Goal: Navigation & Orientation: Find specific page/section

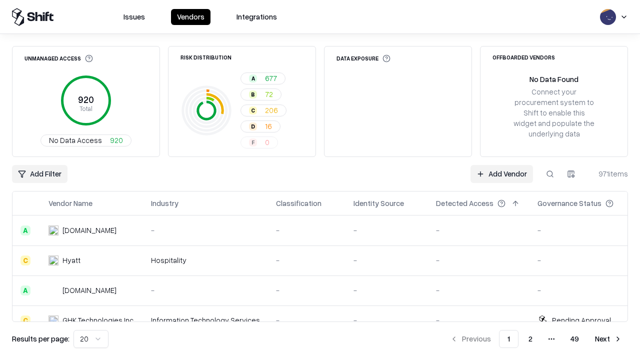
click at [91, 339] on html "Issues Vendors Integrations Unmanaged Access 920 Total No Data Access 920 Risk …" at bounding box center [320, 180] width 640 height 360
click at [608, 339] on button "Next" at bounding box center [608, 339] width 39 height 18
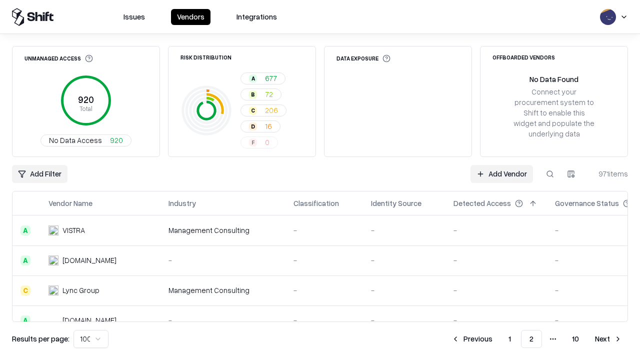
click at [608, 339] on button "Next" at bounding box center [608, 339] width 39 height 18
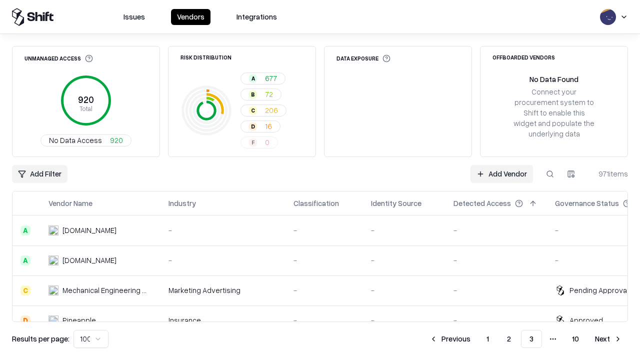
click at [608, 339] on button "Next" at bounding box center [608, 339] width 39 height 18
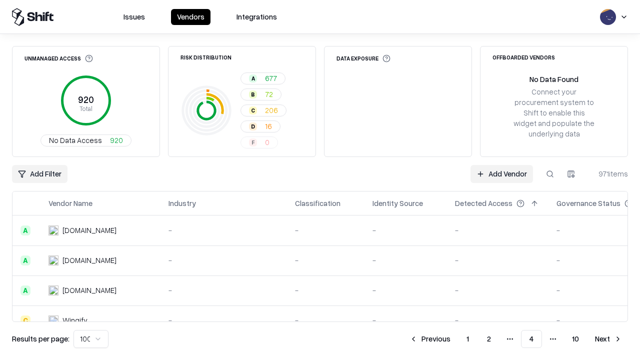
click at [608, 339] on button "Next" at bounding box center [608, 339] width 39 height 18
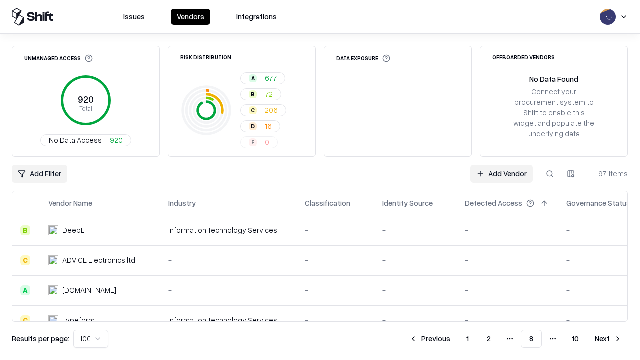
click at [608, 339] on button "Next" at bounding box center [608, 339] width 39 height 18
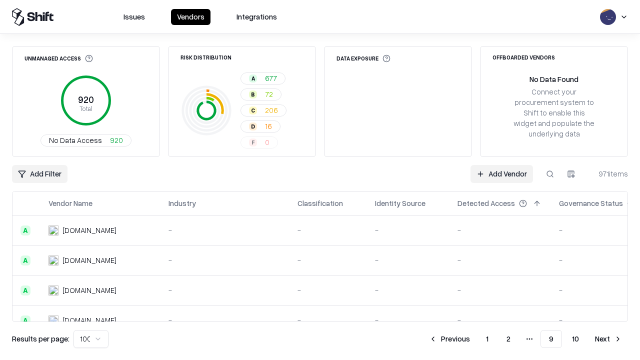
click at [608, 339] on button "Next" at bounding box center [608, 339] width 39 height 18
click at [472, 339] on button "Previous" at bounding box center [471, 339] width 53 height 18
click at [449, 339] on button "Previous" at bounding box center [449, 339] width 53 height 18
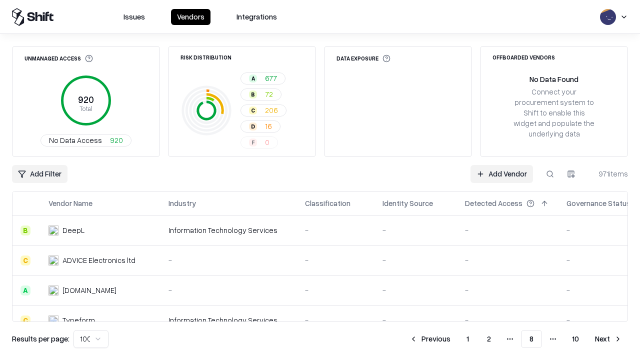
click at [430, 339] on button "Previous" at bounding box center [429, 339] width 53 height 18
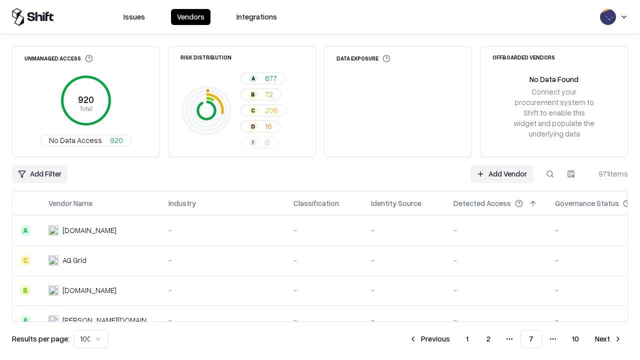
click at [429, 339] on button "Previous" at bounding box center [429, 339] width 53 height 18
click at [430, 339] on button "Previous" at bounding box center [429, 339] width 53 height 18
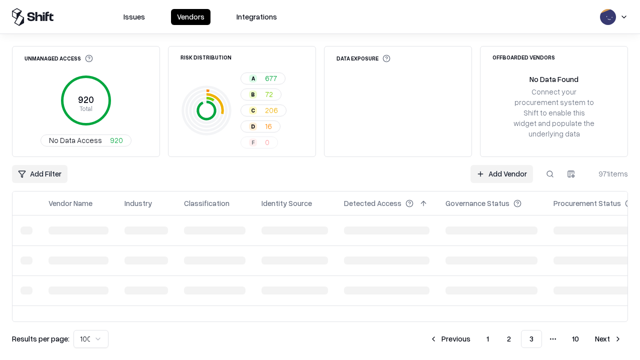
click at [450, 339] on button "Previous" at bounding box center [449, 339] width 53 height 18
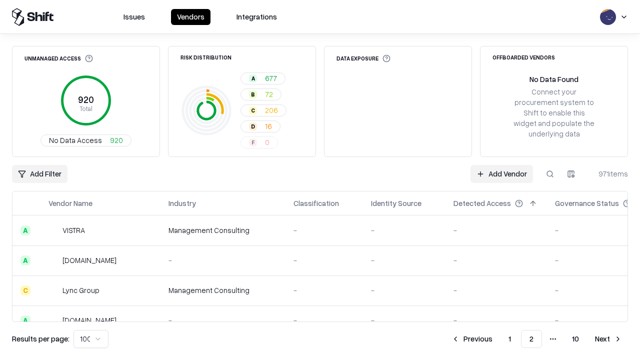
click at [472, 339] on button "Previous" at bounding box center [471, 339] width 53 height 18
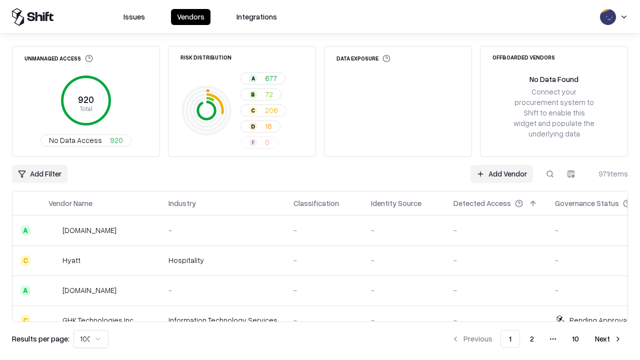
click at [91, 339] on html "Issues Vendors Integrations Unmanaged Access 920 Total No Data Access 920 Risk …" at bounding box center [320, 180] width 640 height 360
